Goal: Information Seeking & Learning: Learn about a topic

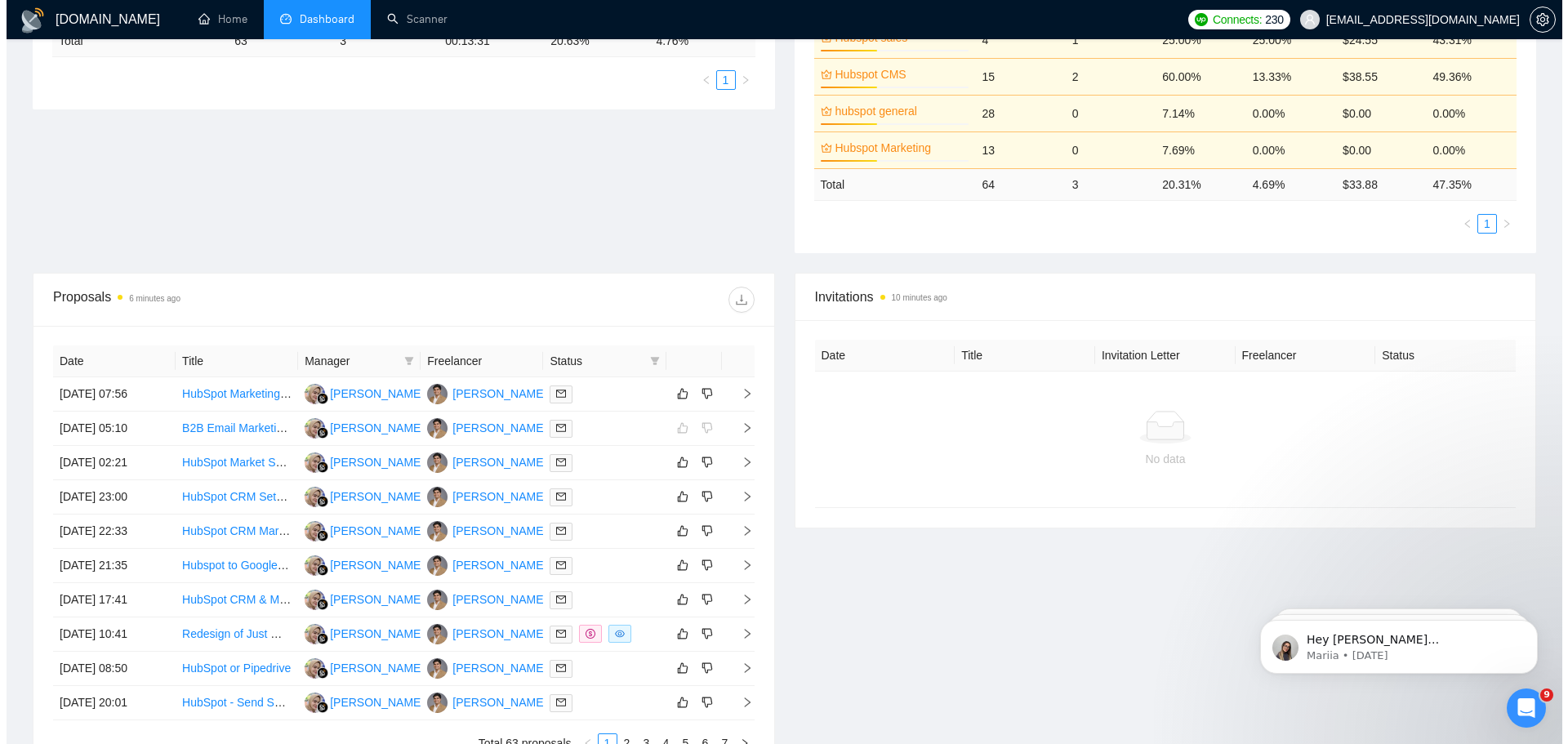
scroll to position [408, 0]
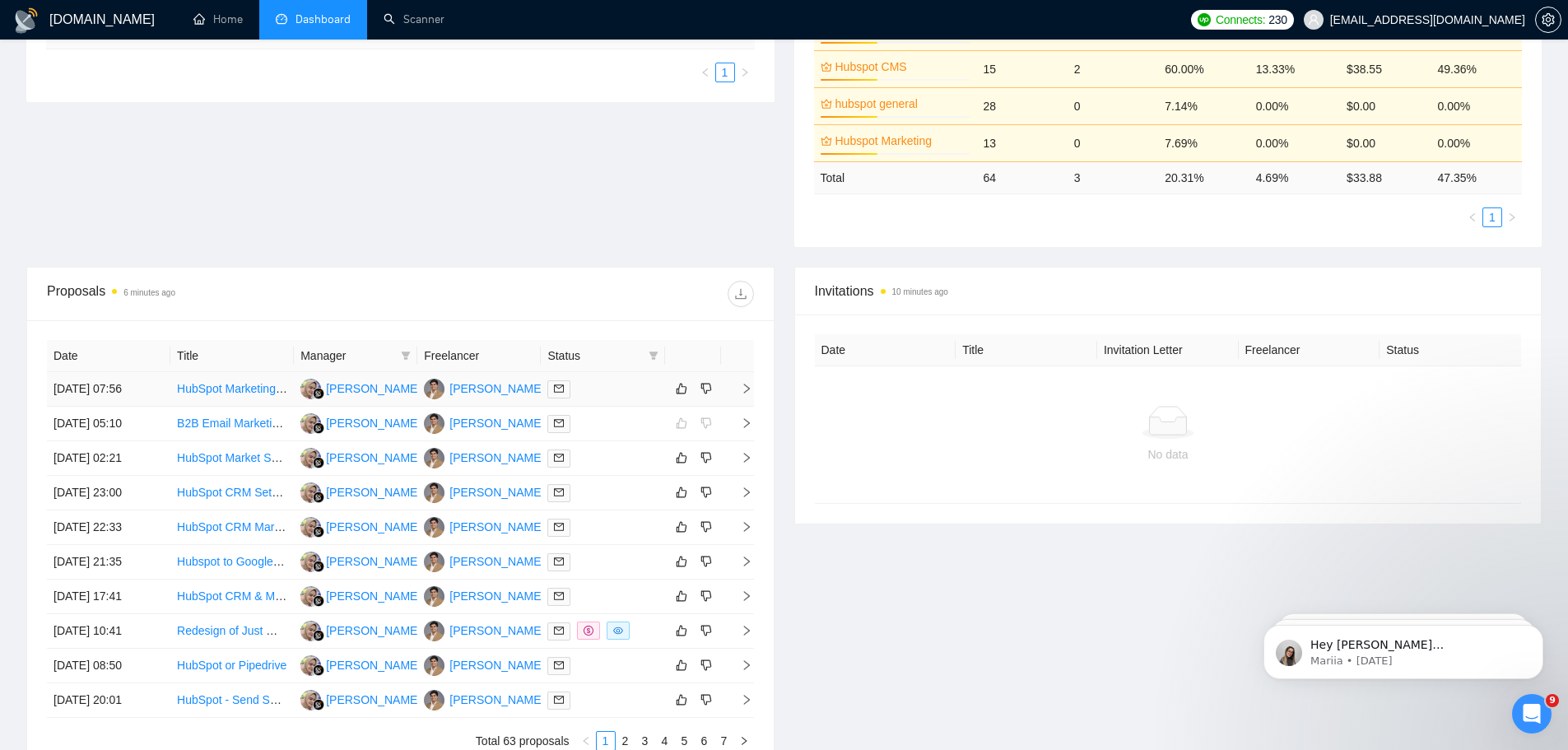
click at [738, 390] on span "right" at bounding box center [740, 389] width 25 height 12
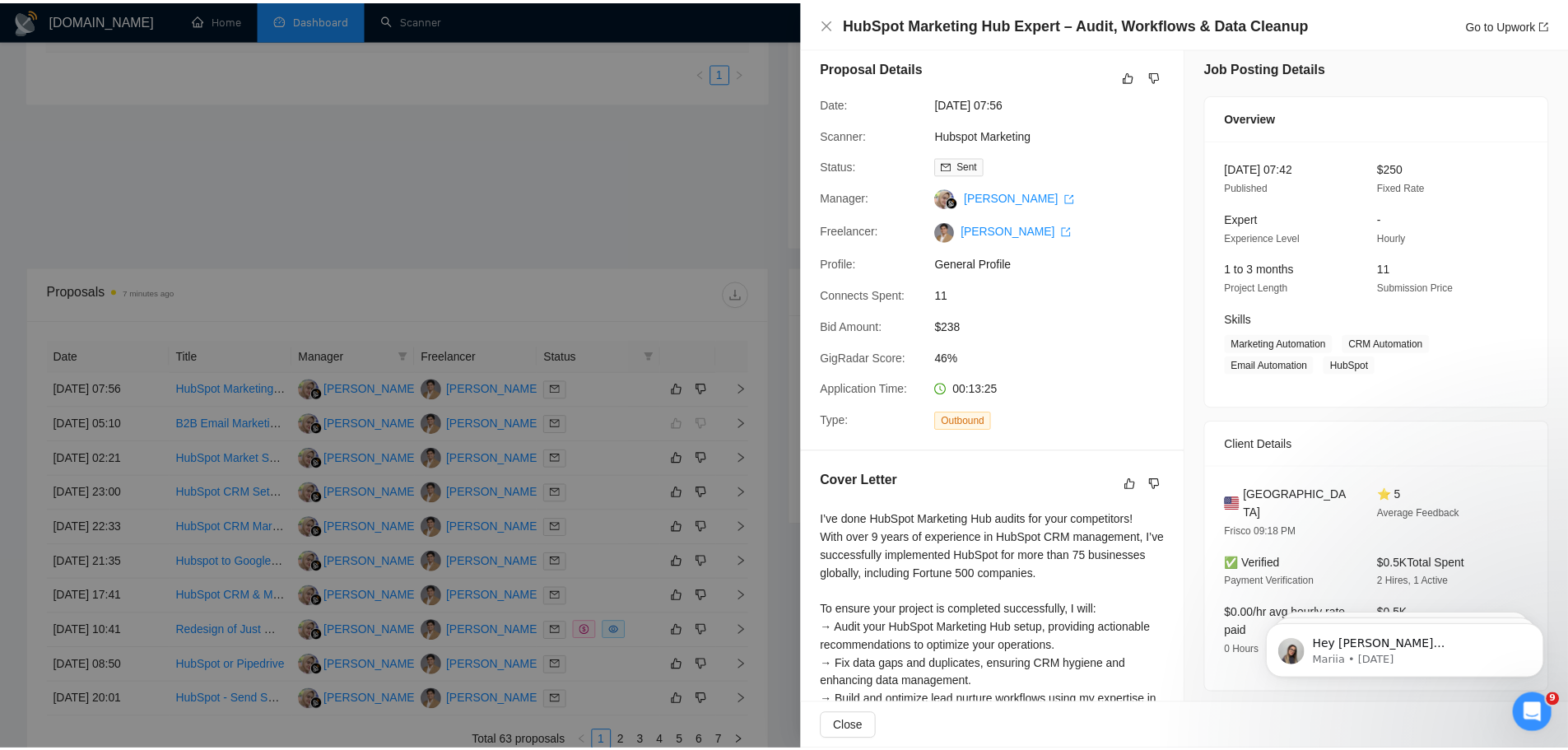
scroll to position [0, 0]
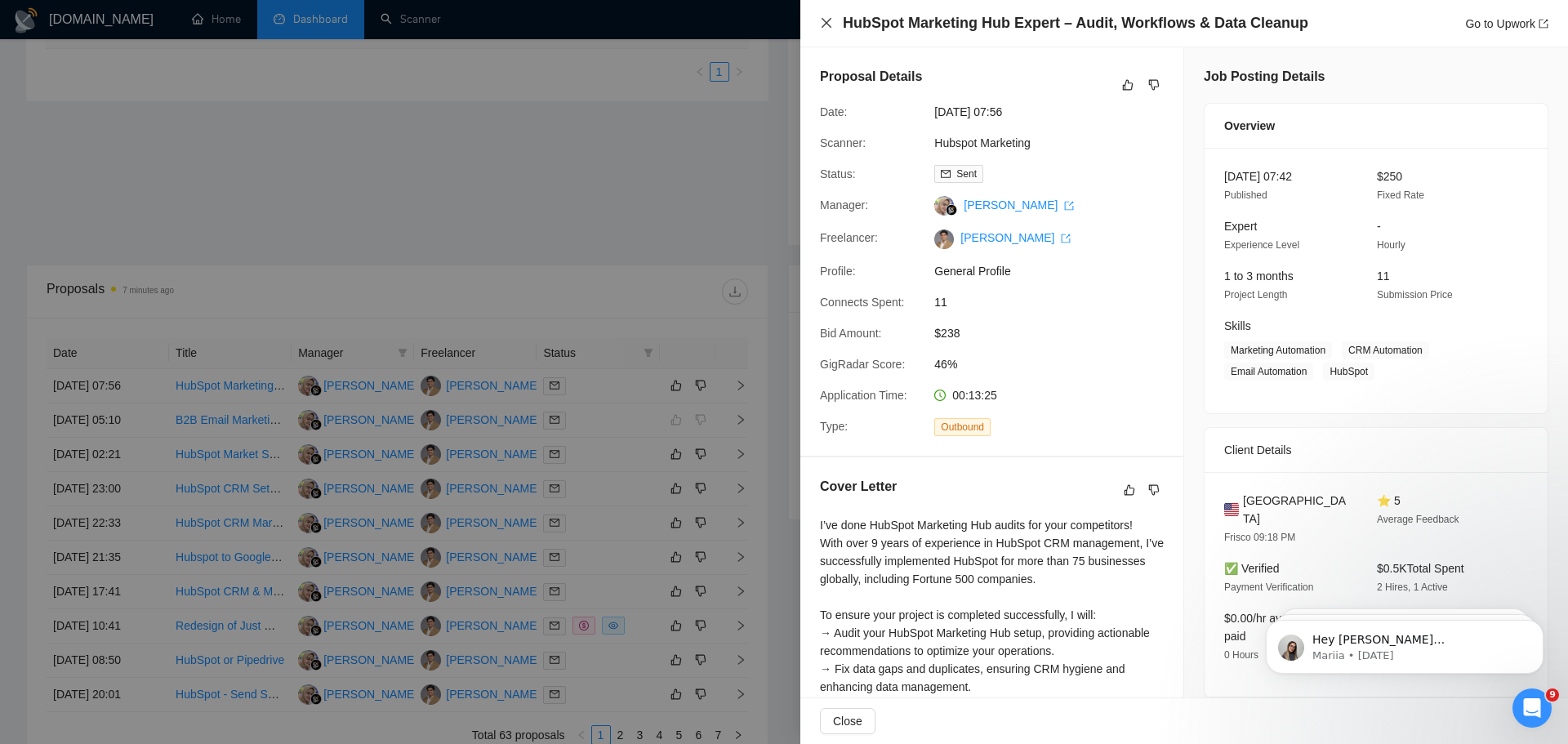
click at [822, 24] on icon "close" at bounding box center [827, 23] width 13 height 13
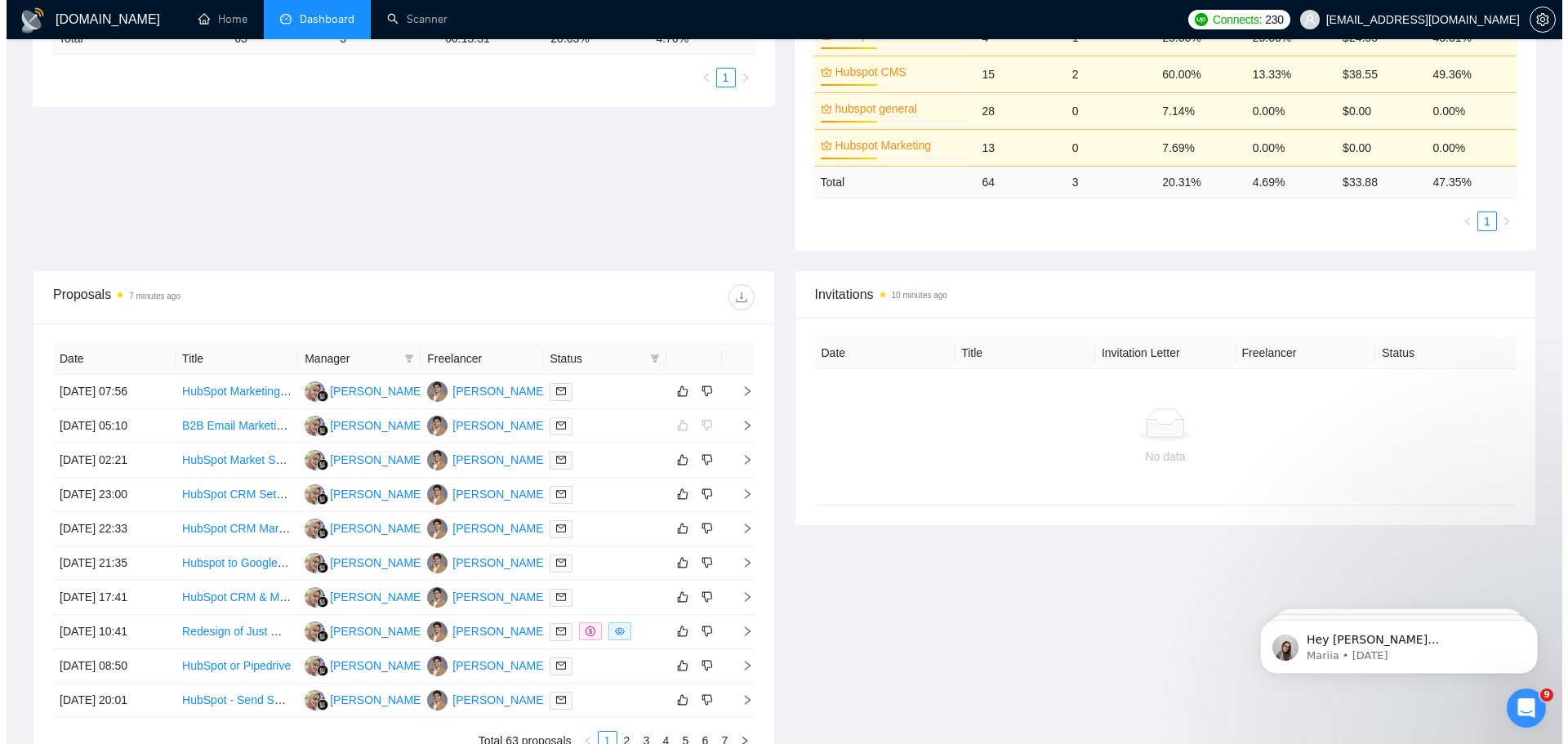
scroll to position [411, 0]
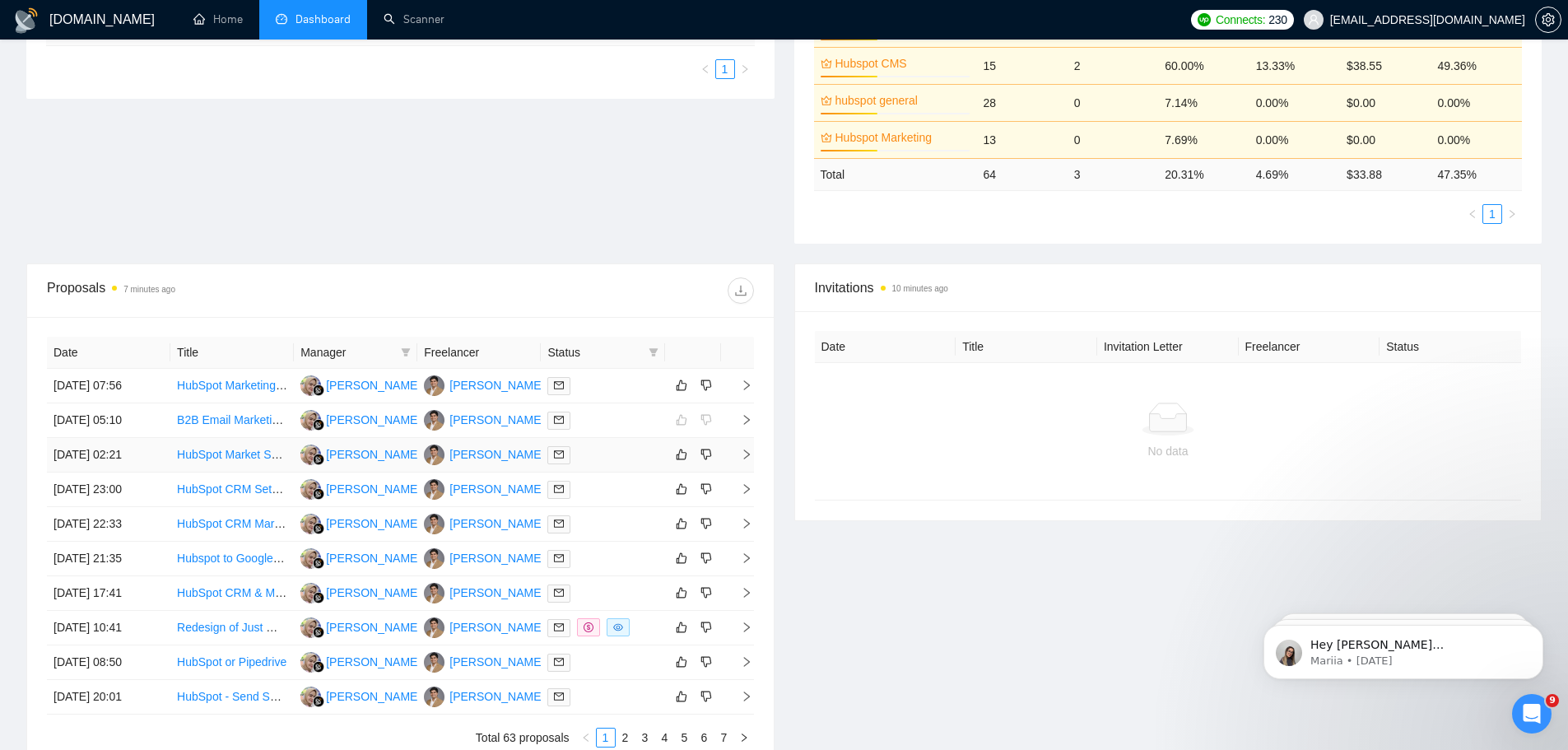
click at [743, 450] on icon "right" at bounding box center [747, 454] width 12 height 12
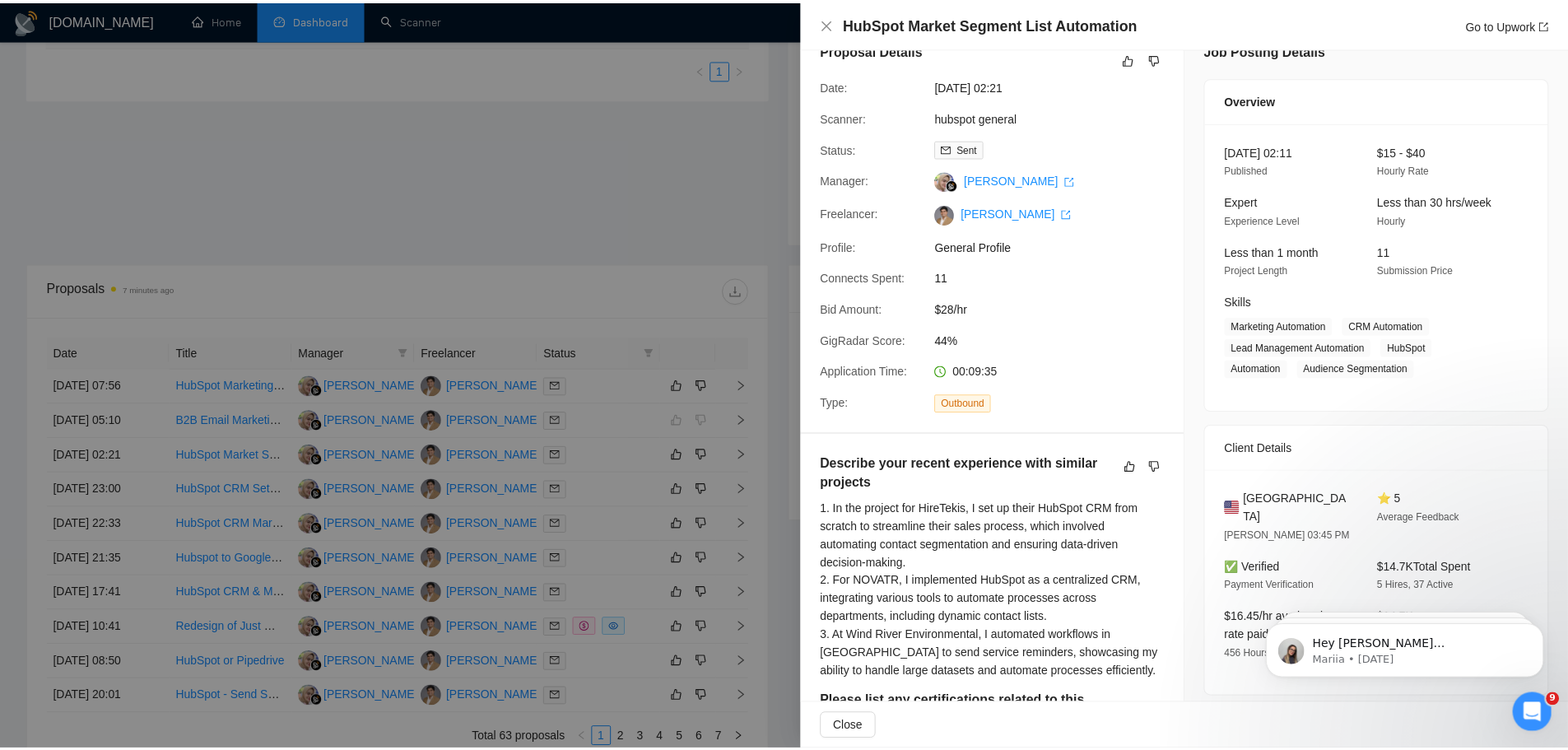
scroll to position [0, 0]
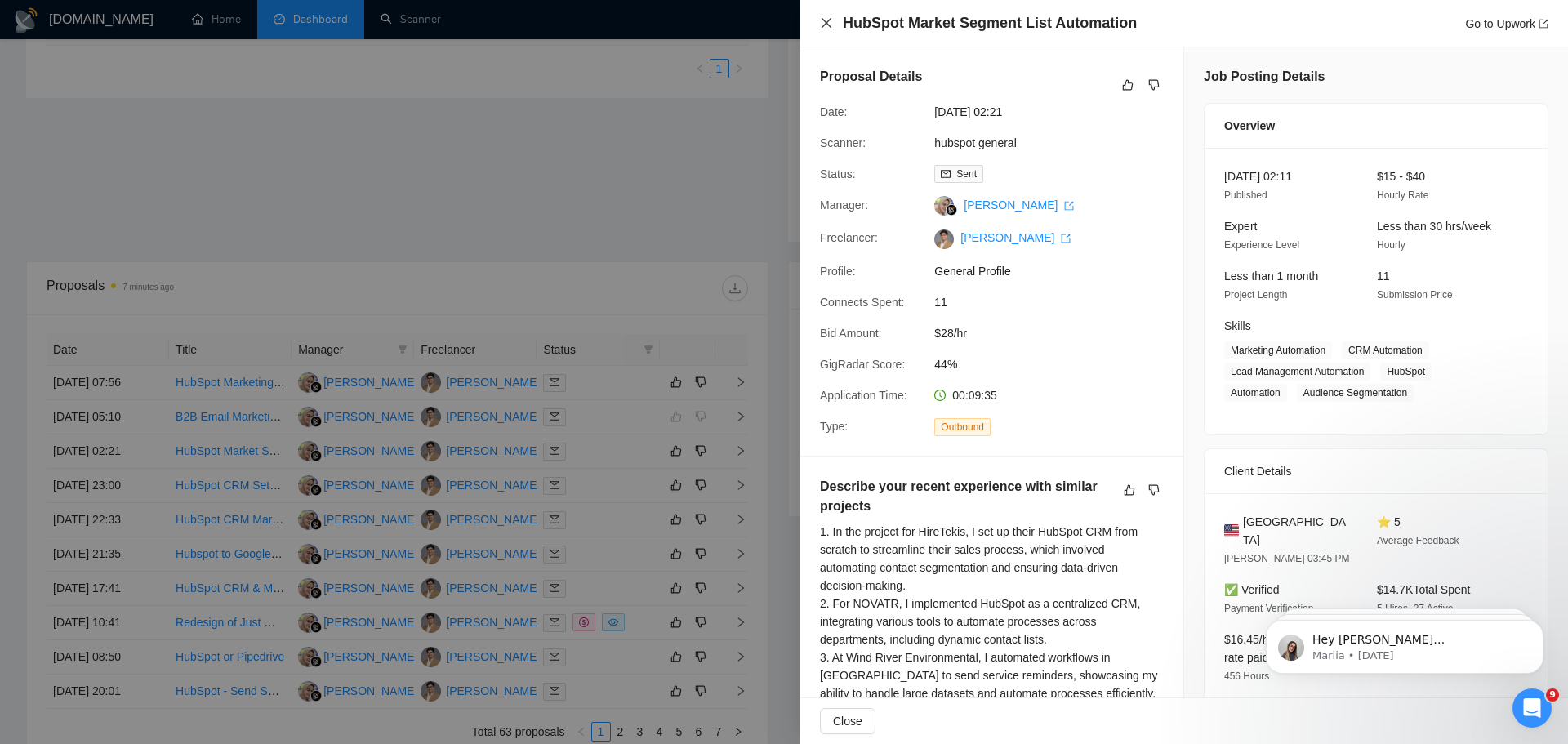
click at [828, 27] on icon "close" at bounding box center [827, 23] width 13 height 13
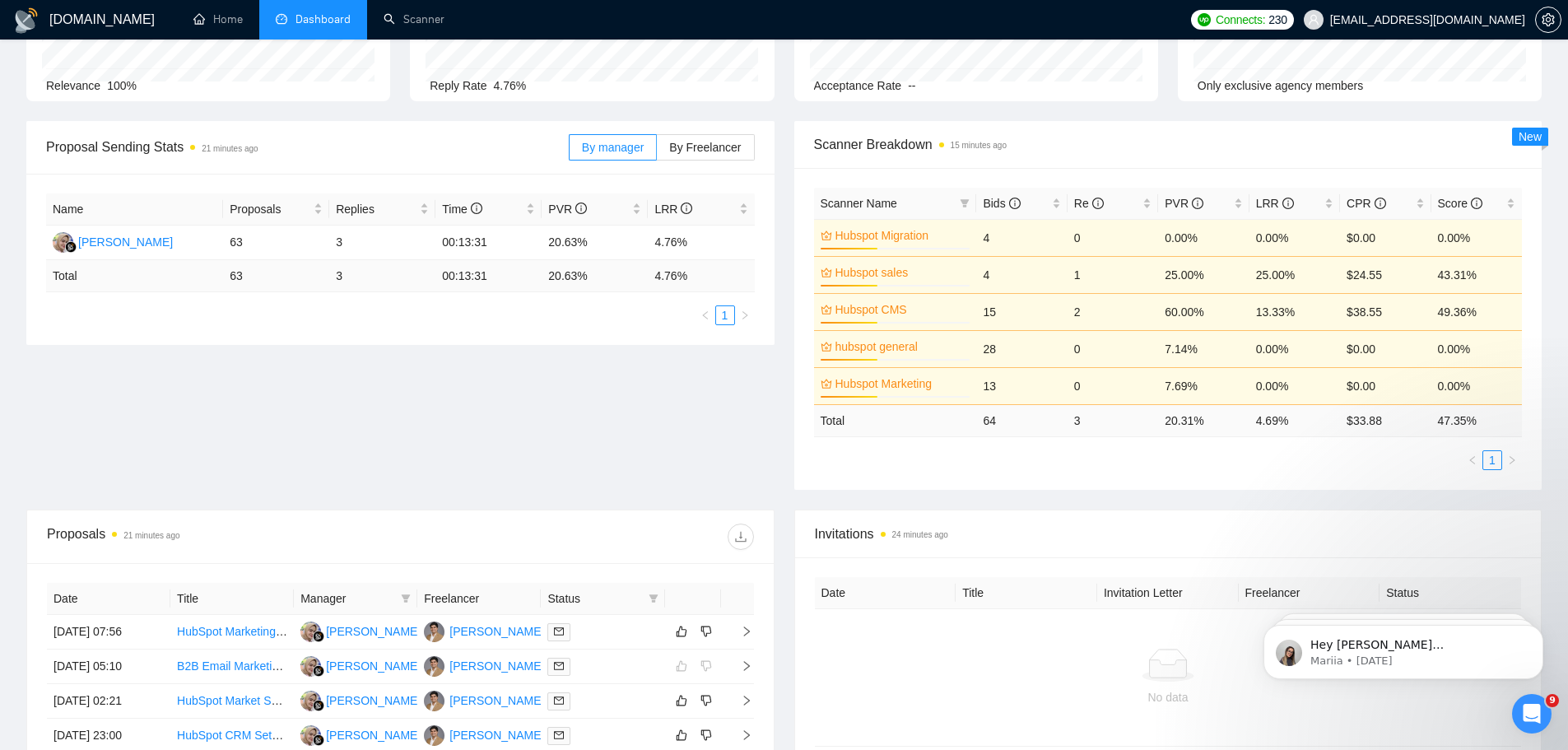
scroll to position [104, 0]
